Goal: Information Seeking & Learning: Learn about a topic

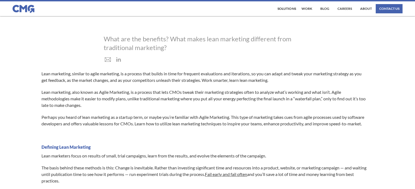
scroll to position [55, 0]
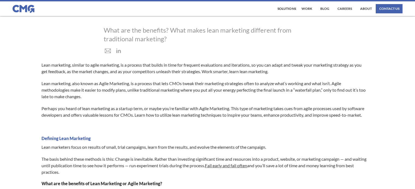
drag, startPoint x: 44, startPoint y: 68, endPoint x: 220, endPoint y: 69, distance: 175.8
click at [220, 69] on p "Lean marketing, similar to agile marketing, is a process that builds in time fo…" at bounding box center [204, 68] width 326 height 13
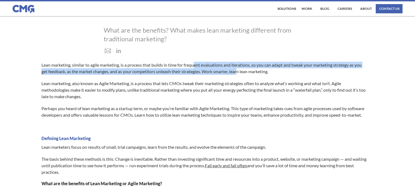
drag, startPoint x: 197, startPoint y: 66, endPoint x: 241, endPoint y: 73, distance: 44.7
click at [241, 73] on p "Lean marketing, similar to agile marketing, is a process that builds in time fo…" at bounding box center [204, 68] width 326 height 13
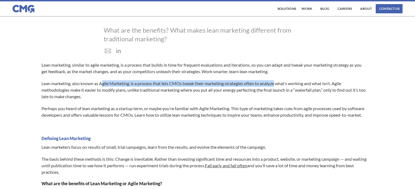
drag, startPoint x: 102, startPoint y: 83, endPoint x: 277, endPoint y: 85, distance: 174.4
click at [277, 85] on p "Lean marketing, also known as Agile Marketing, is a process that lets CMOs twea…" at bounding box center [204, 90] width 326 height 20
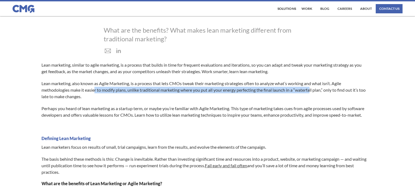
drag, startPoint x: 94, startPoint y: 92, endPoint x: 313, endPoint y: 92, distance: 219.1
click at [313, 92] on p "Lean marketing, also known as Agile Marketing, is a process that lets CMOs twea…" at bounding box center [204, 90] width 326 height 20
click at [142, 89] on p "Lean marketing, also known as Agile Marketing, is a process that lets CMOs twea…" at bounding box center [204, 90] width 326 height 20
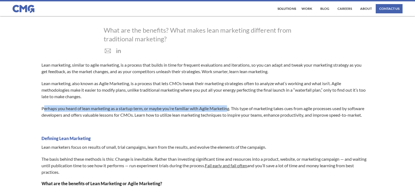
drag, startPoint x: 45, startPoint y: 108, endPoint x: 230, endPoint y: 105, distance: 185.1
click at [230, 105] on p "Perhaps you heard of lean marketing as a startup term, or maybe you’re familiar…" at bounding box center [204, 111] width 326 height 13
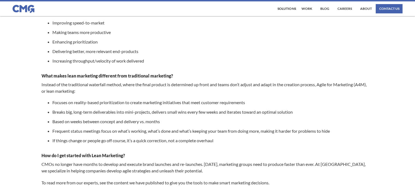
scroll to position [218, 0]
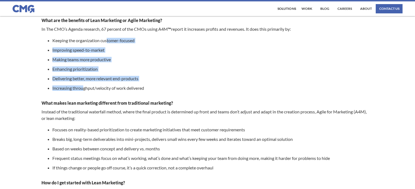
drag, startPoint x: 107, startPoint y: 48, endPoint x: 120, endPoint y: 149, distance: 101.7
click at [84, 95] on ul "Keeping the organization customer-focused Improving speed-to-market Making team…" at bounding box center [204, 66] width 326 height 57
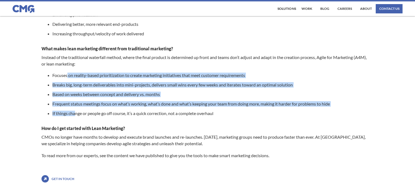
drag, startPoint x: 68, startPoint y: 81, endPoint x: 76, endPoint y: 120, distance: 40.4
click at [76, 120] on ul "Focuses on reality-based prioritization to create marketing initiatives that me…" at bounding box center [204, 97] width 326 height 48
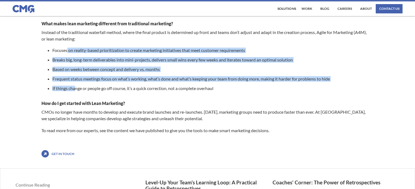
scroll to position [279, 0]
